Goal: Information Seeking & Learning: Learn about a topic

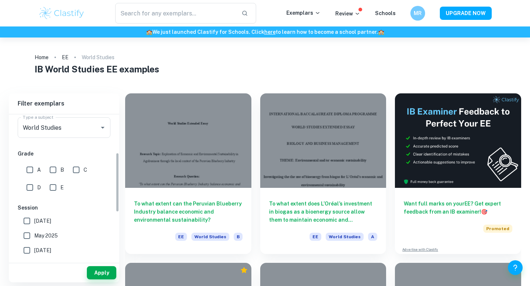
scroll to position [94, 0]
click at [32, 172] on input "A" at bounding box center [29, 170] width 15 height 15
checkbox input "true"
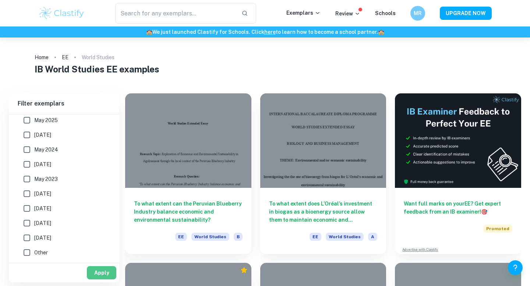
click at [95, 271] on button "Apply" at bounding box center [101, 273] width 29 height 13
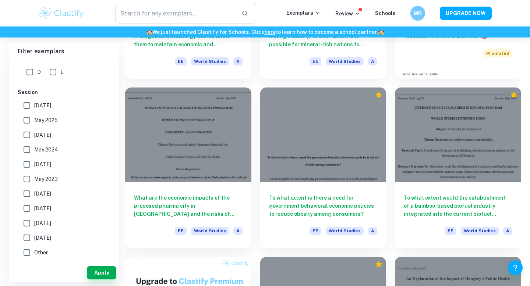
scroll to position [176, 0]
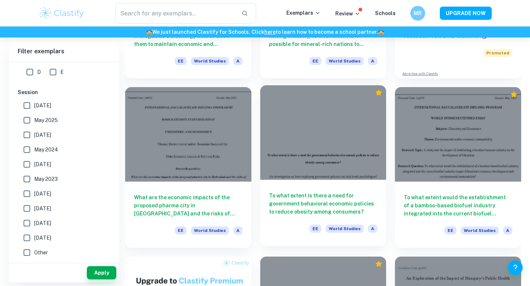
click at [327, 212] on h6 "To what extent is there a need for government behavioral economic policies to r…" at bounding box center [323, 204] width 109 height 24
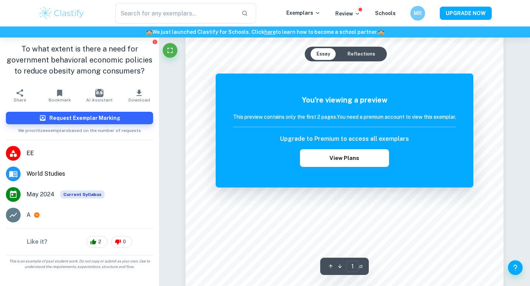
scroll to position [99, 0]
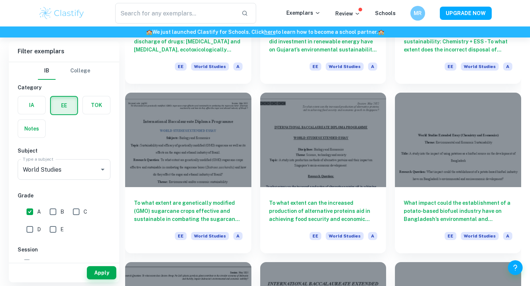
scroll to position [1528, 0]
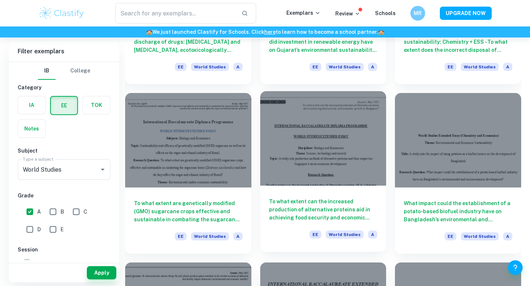
click at [344, 197] on div "To what extent can the increased production of alternative proteins aid in achi…" at bounding box center [323, 219] width 126 height 66
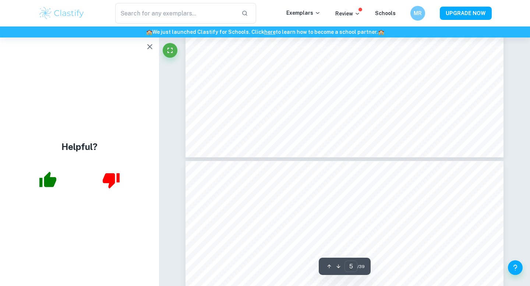
scroll to position [2066, 0]
type input "6"
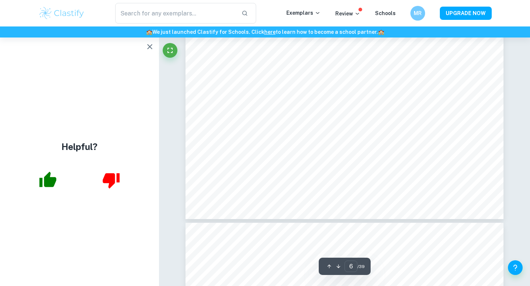
scroll to position [2456, 0]
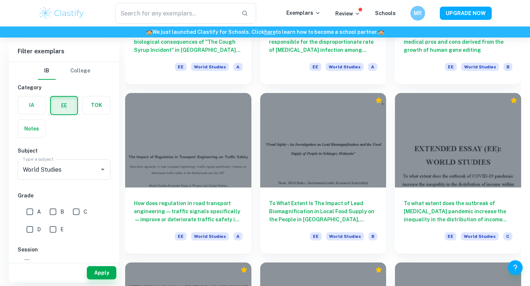
scroll to position [1599, 0]
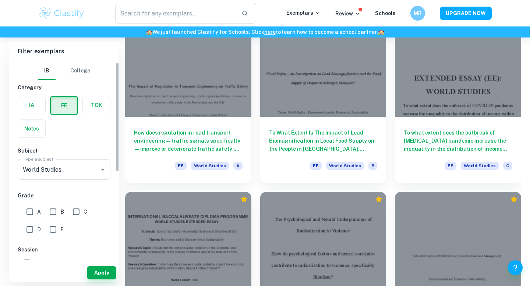
click at [29, 211] on input "A" at bounding box center [29, 212] width 15 height 15
checkbox input "true"
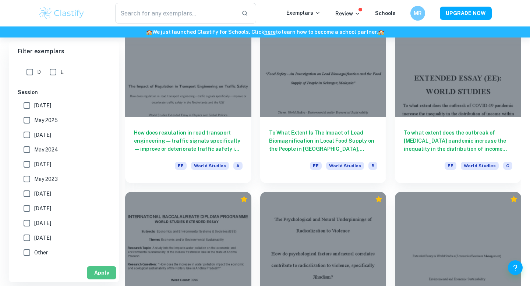
click at [93, 274] on button "Apply" at bounding box center [101, 273] width 29 height 13
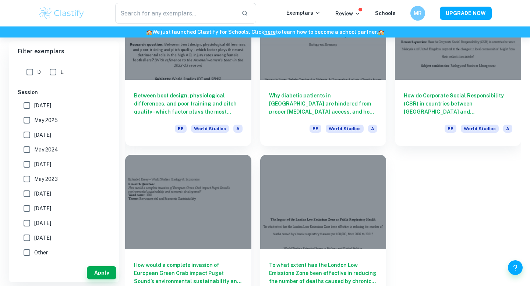
scroll to position [2345, 0]
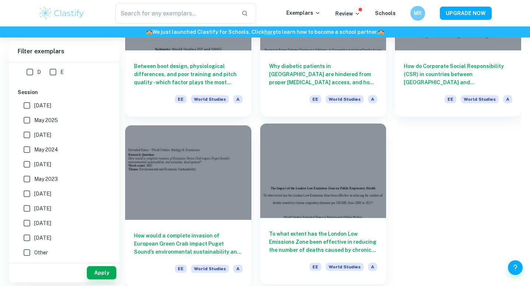
click at [362, 245] on h6 "To what extent has the London Low Emissions Zone been effective in reducing the…" at bounding box center [323, 242] width 109 height 24
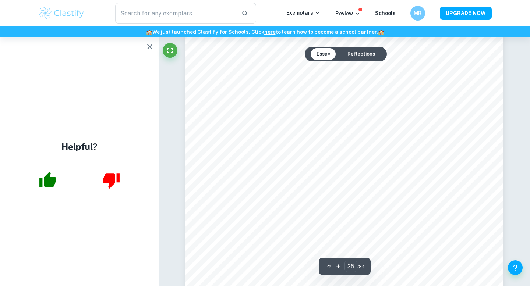
scroll to position [11249, 0]
type input "28"
